Goal: Find specific page/section: Find specific page/section

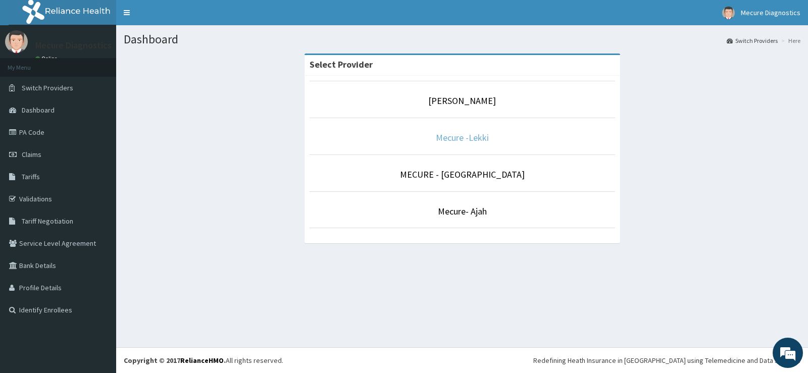
click at [448, 139] on link "Mecure -Lekki" at bounding box center [462, 138] width 53 height 12
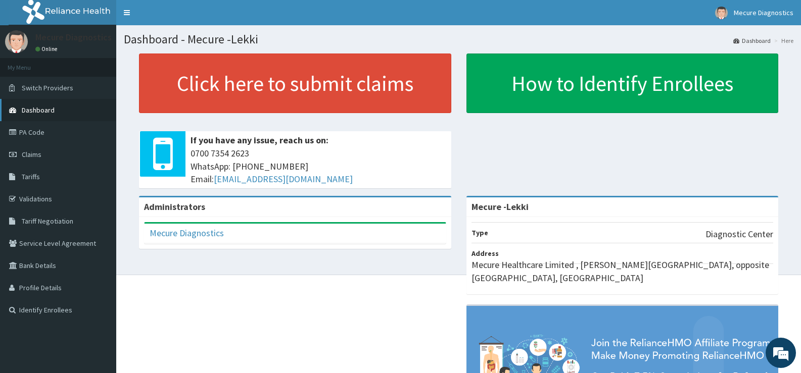
click at [42, 113] on span "Dashboard" at bounding box center [38, 110] width 33 height 9
click at [39, 131] on link "PA Code" at bounding box center [58, 132] width 116 height 22
click at [40, 130] on link "PA Code" at bounding box center [58, 132] width 116 height 22
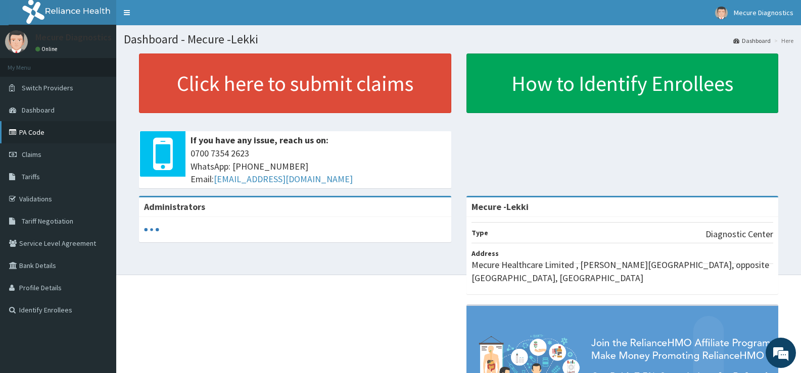
click at [57, 133] on link "PA Code" at bounding box center [58, 132] width 116 height 22
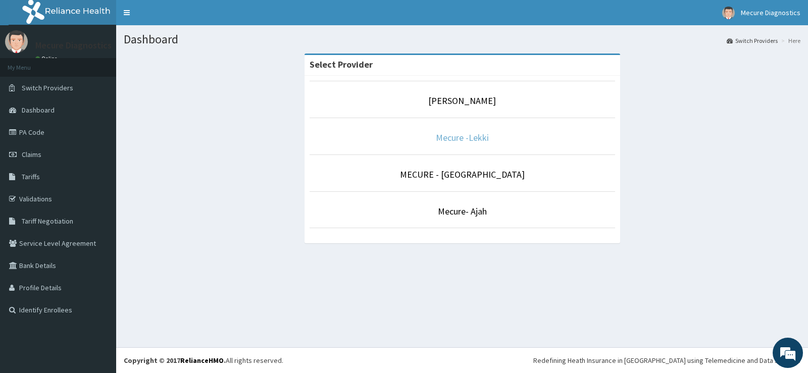
click at [451, 139] on link "Mecure -Lekki" at bounding box center [462, 138] width 53 height 12
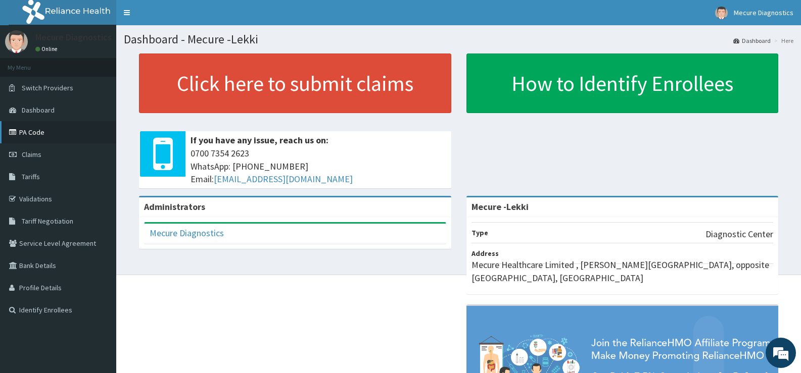
click at [68, 131] on link "PA Code" at bounding box center [58, 132] width 116 height 22
